Goal: Navigation & Orientation: Find specific page/section

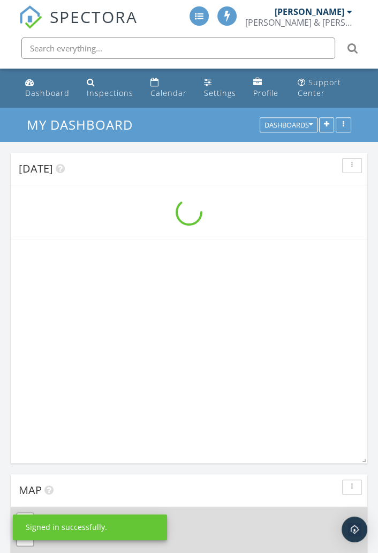
scroll to position [1617, 378]
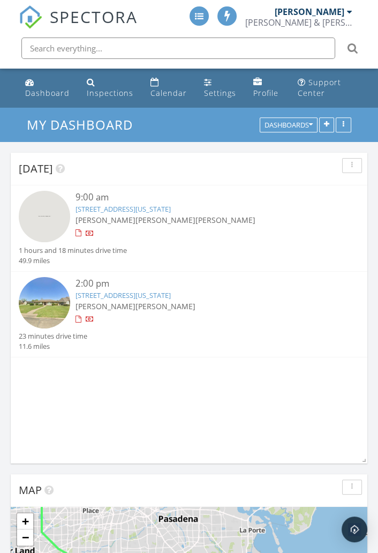
click at [285, 322] on div at bounding box center [203, 319] width 255 height 11
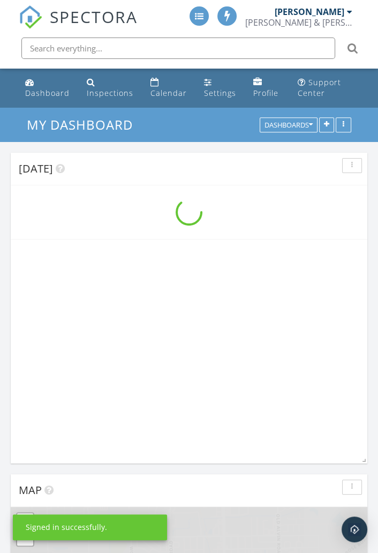
scroll to position [1617, 378]
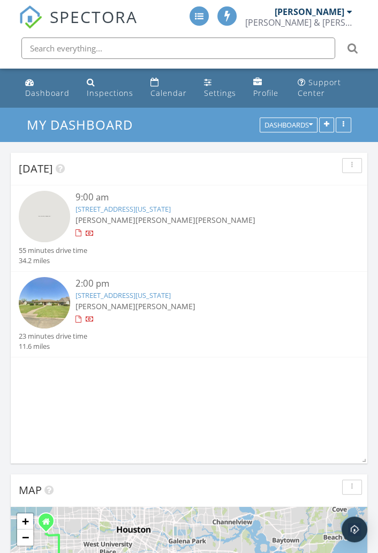
click at [165, 91] on div "Calendar" at bounding box center [168, 93] width 36 height 10
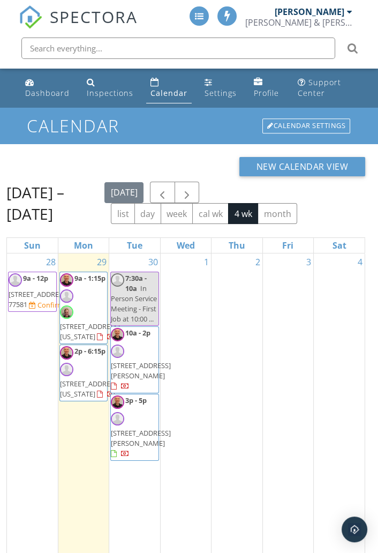
click at [100, 94] on div "Inspections" at bounding box center [110, 93] width 47 height 10
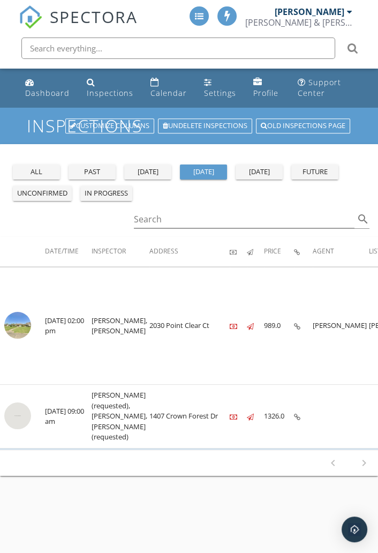
click at [37, 93] on div "Dashboard" at bounding box center [47, 93] width 44 height 10
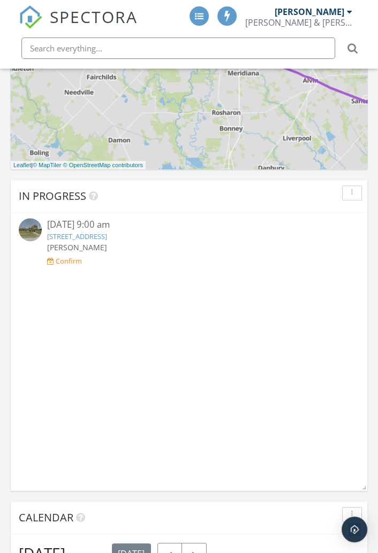
scroll to position [616, 0]
